Goal: Obtain resource: Download file/media

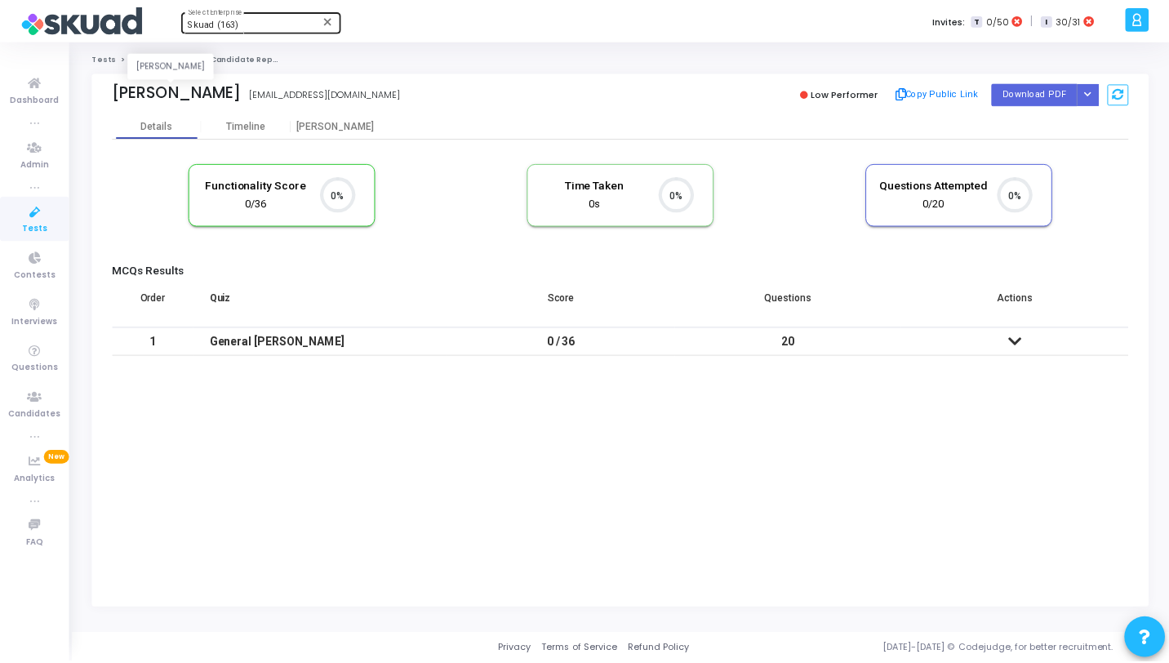
scroll to position [34, 42]
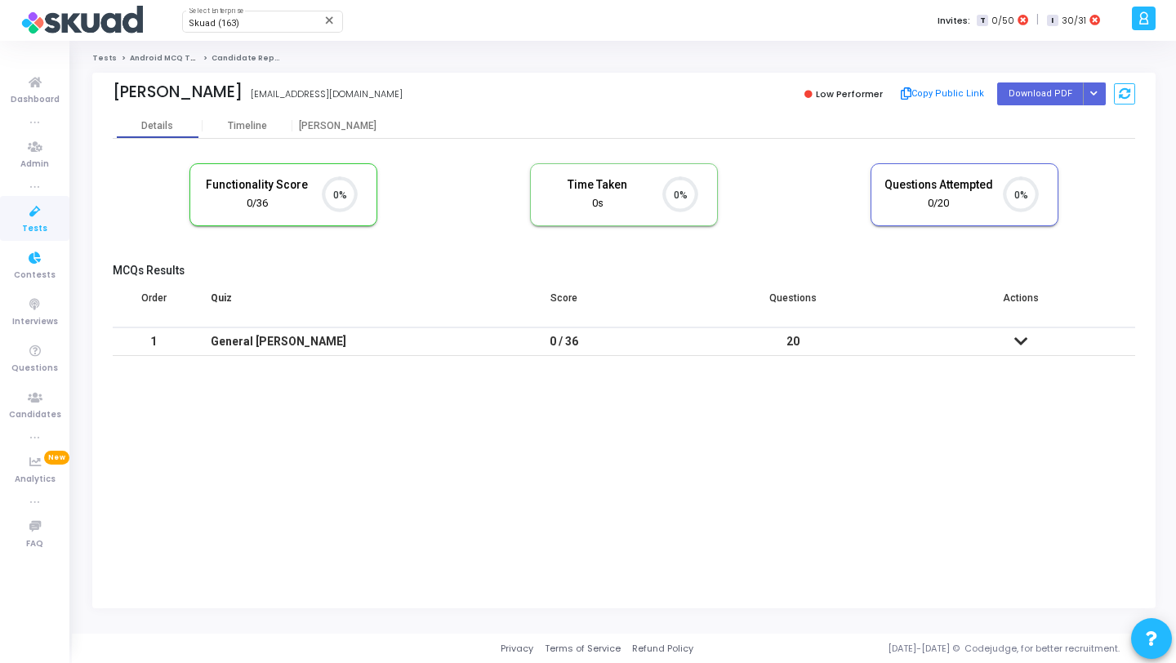
click at [51, 224] on link "Tests" at bounding box center [34, 218] width 69 height 45
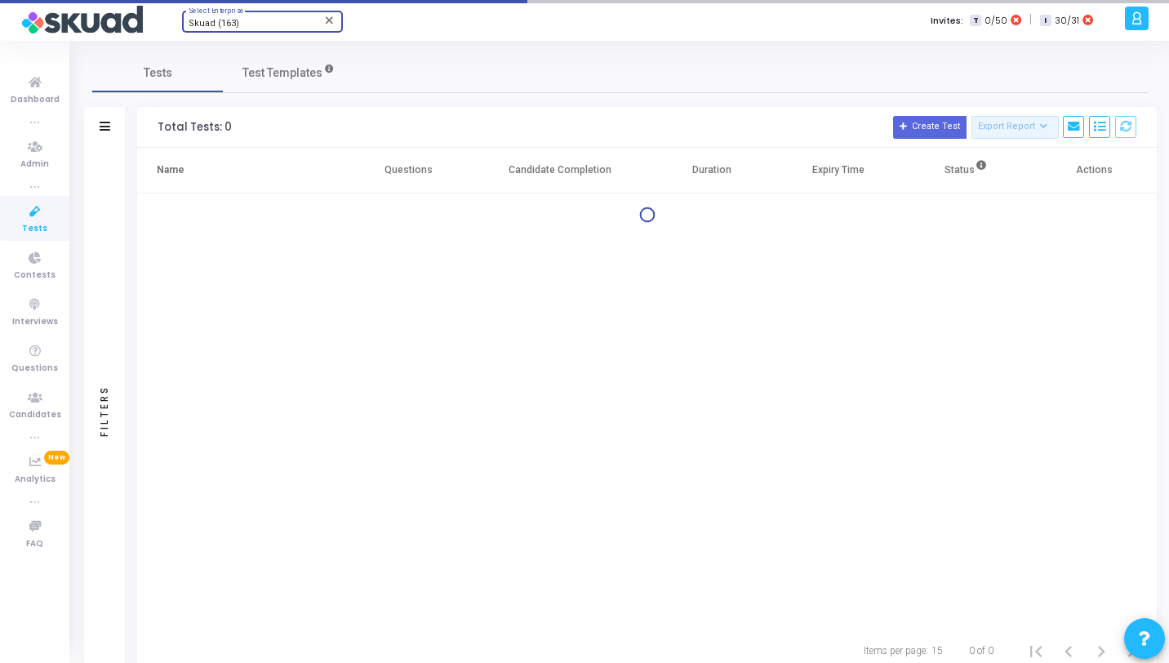
click at [249, 22] on div "Skuad (163)" at bounding box center [255, 24] width 132 height 10
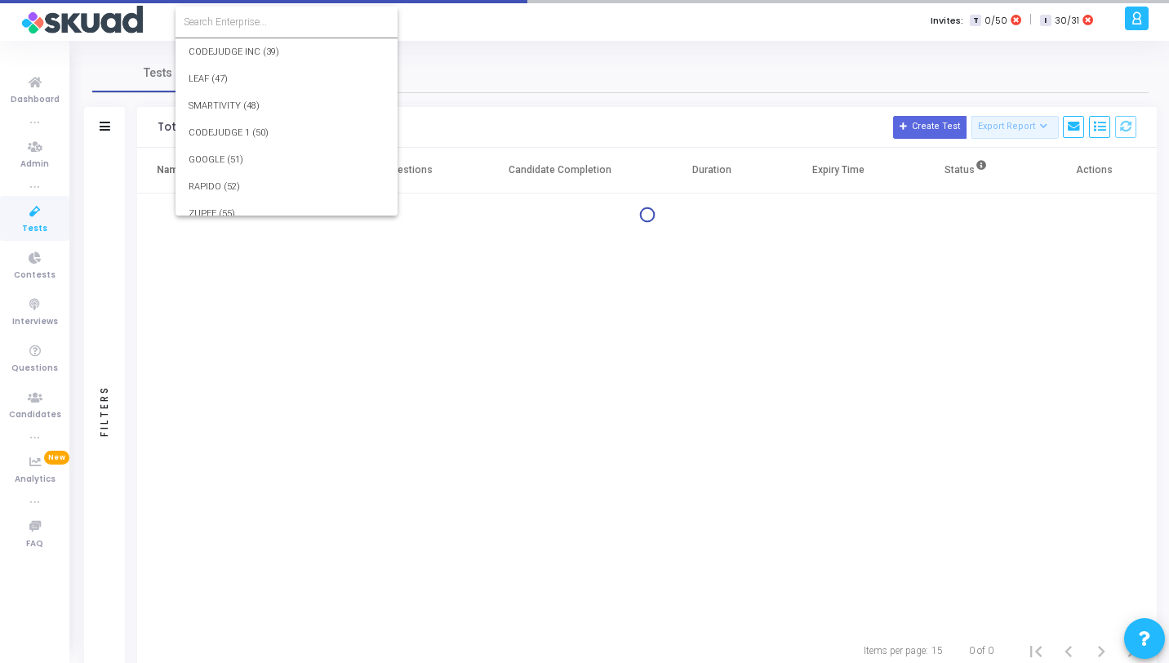
click at [266, 22] on input at bounding box center [287, 22] width 206 height 15
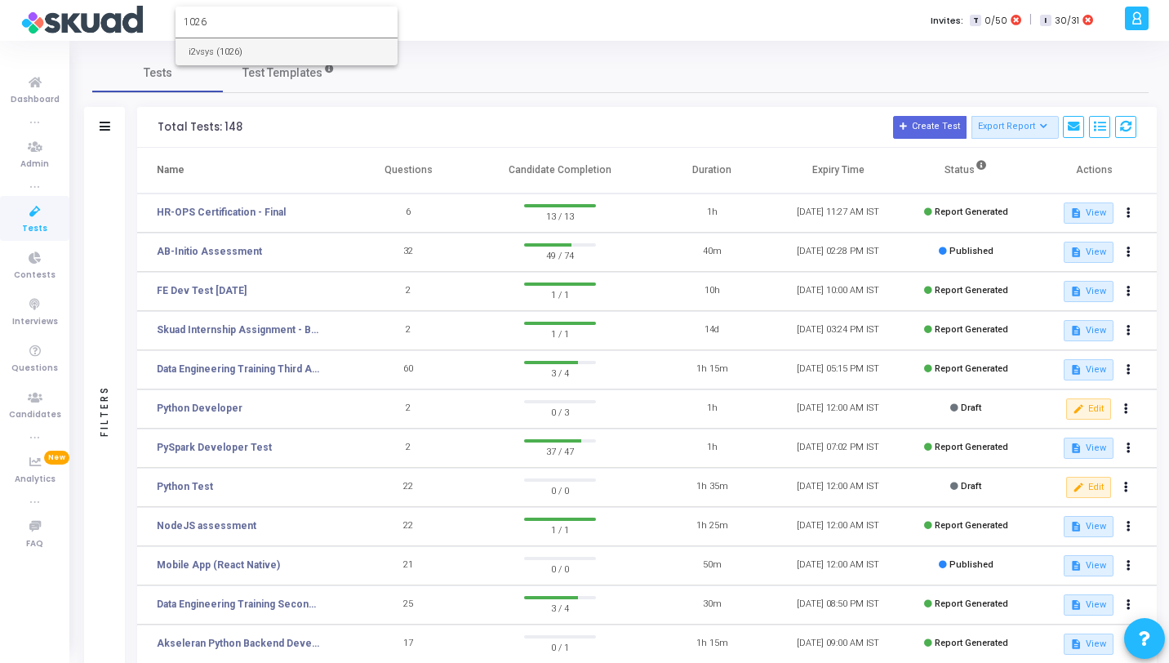
type input "1026"
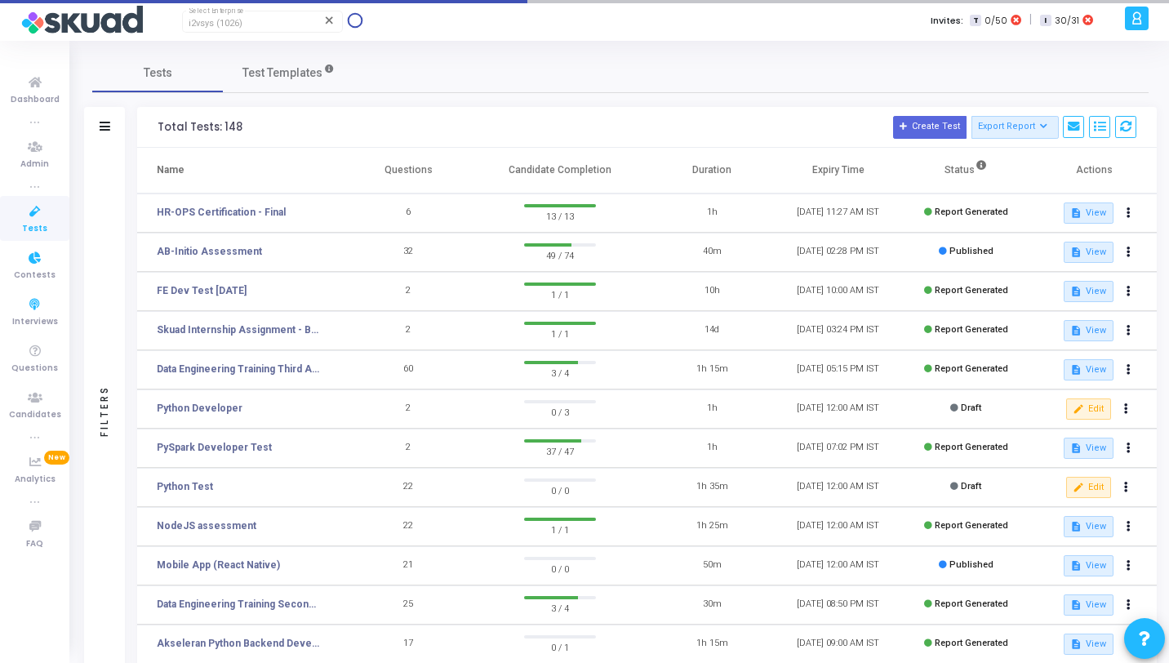
click at [36, 224] on span "Tests" at bounding box center [34, 229] width 25 height 14
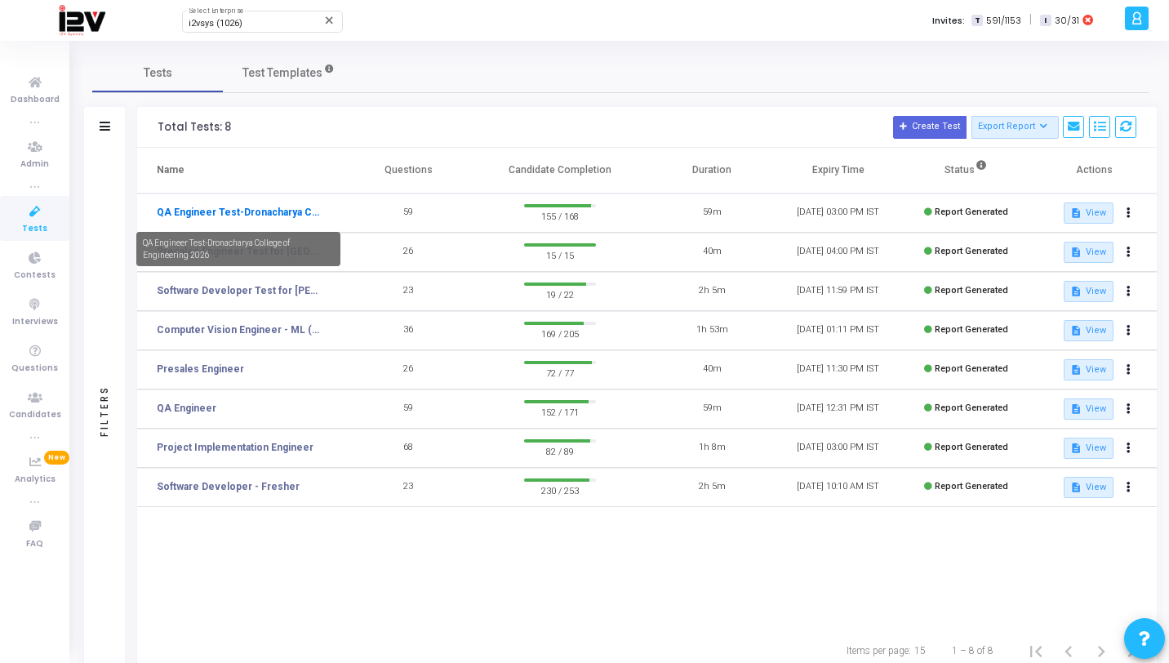
click at [240, 210] on link "QA Engineer Test-Dronacharya College of Engineering 2026" at bounding box center [238, 212] width 163 height 15
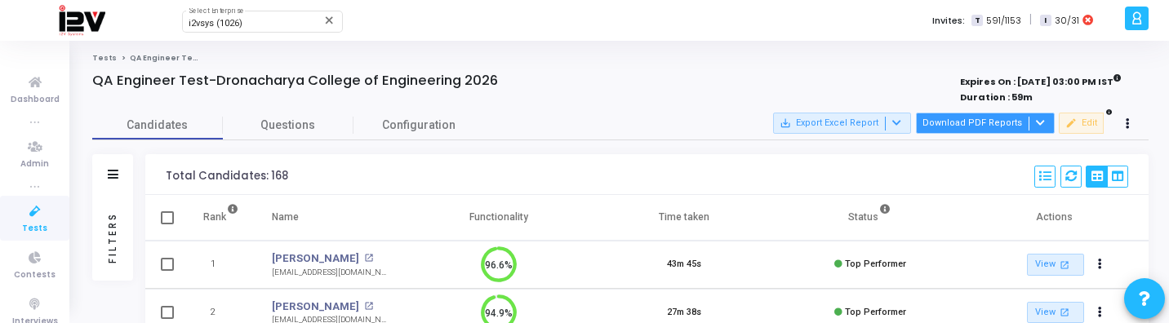
click at [1008, 128] on button "Download PDF Reports" at bounding box center [985, 123] width 139 height 21
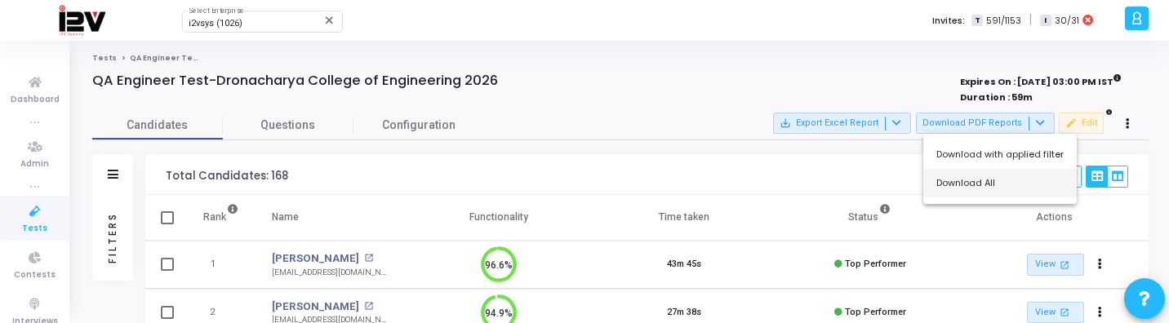
click at [970, 192] on button "Download All" at bounding box center [999, 183] width 153 height 29
